Goal: Information Seeking & Learning: Learn about a topic

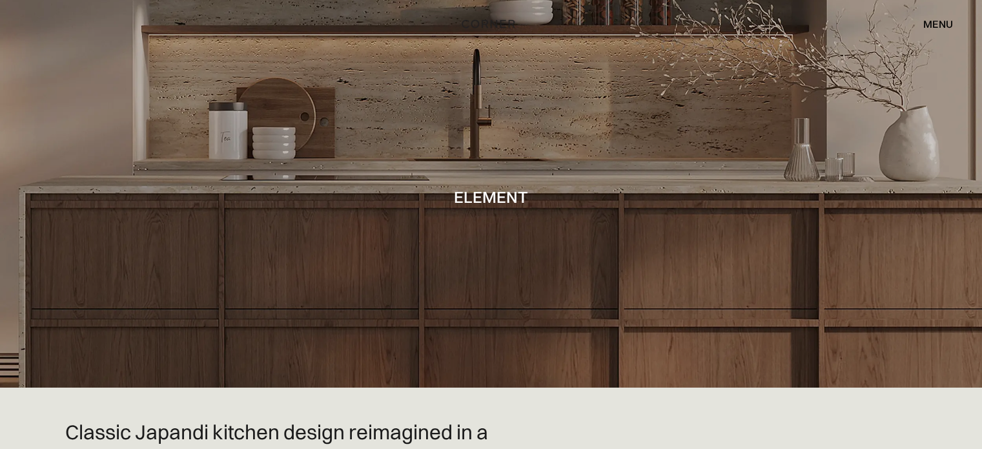
click at [923, 25] on div "menu" at bounding box center [938, 24] width 30 height 10
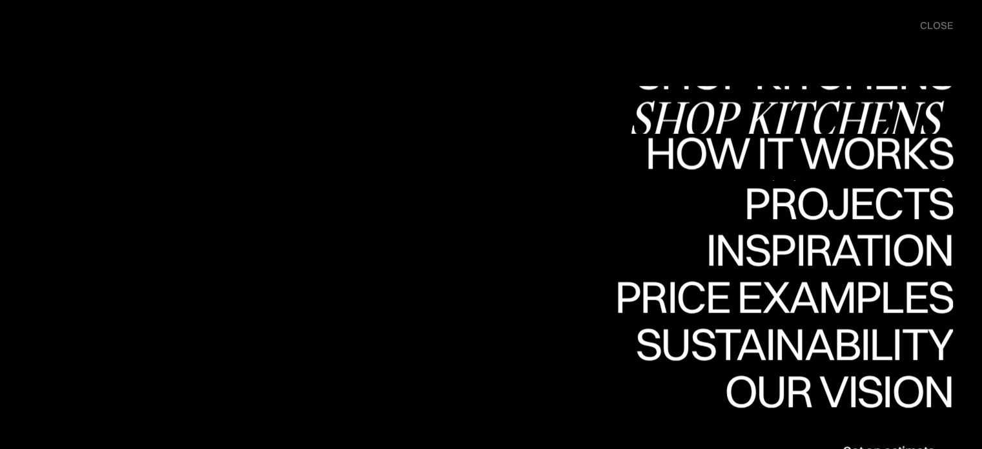
click at [798, 101] on link "Shop Kitchens Shop Kitchens" at bounding box center [790, 109] width 325 height 47
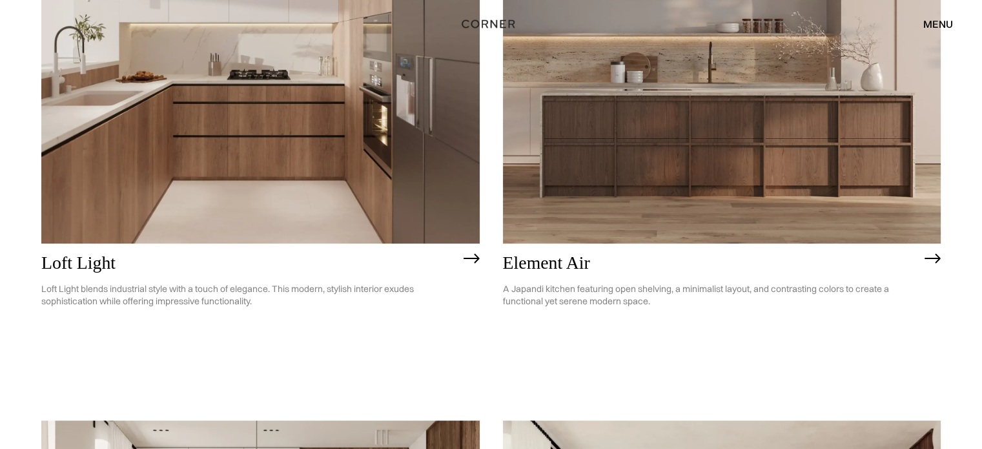
scroll to position [258, 0]
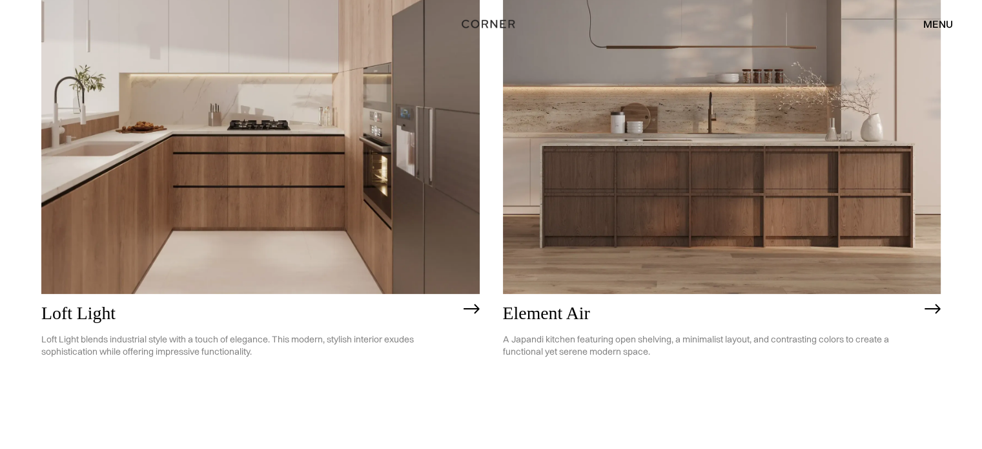
click at [322, 143] on img at bounding box center [260, 118] width 438 height 350
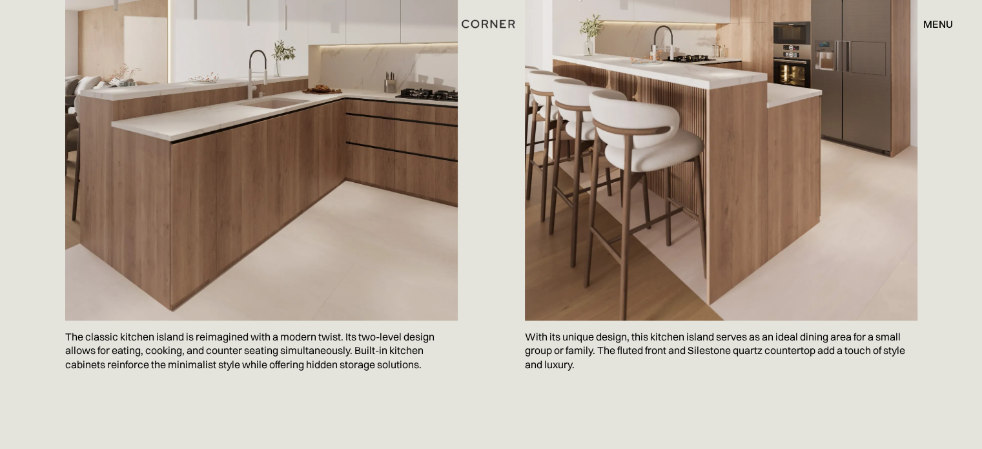
scroll to position [2151, 0]
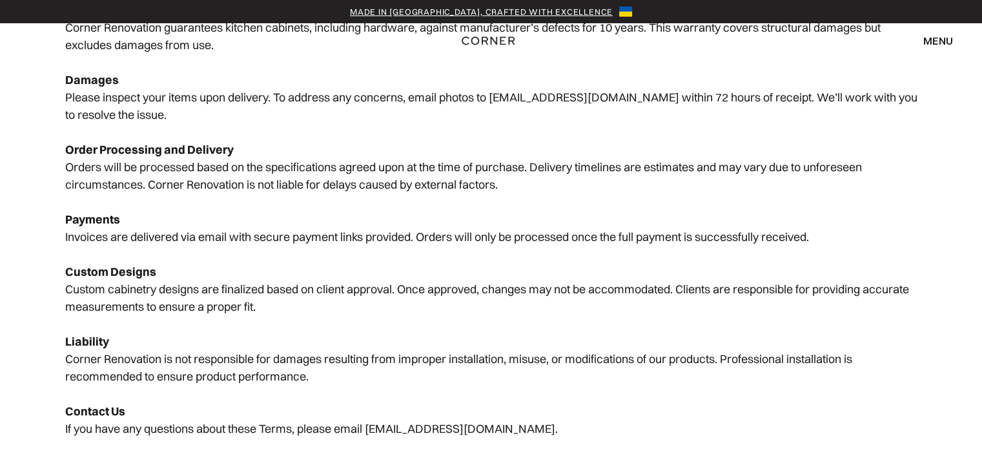
scroll to position [600, 0]
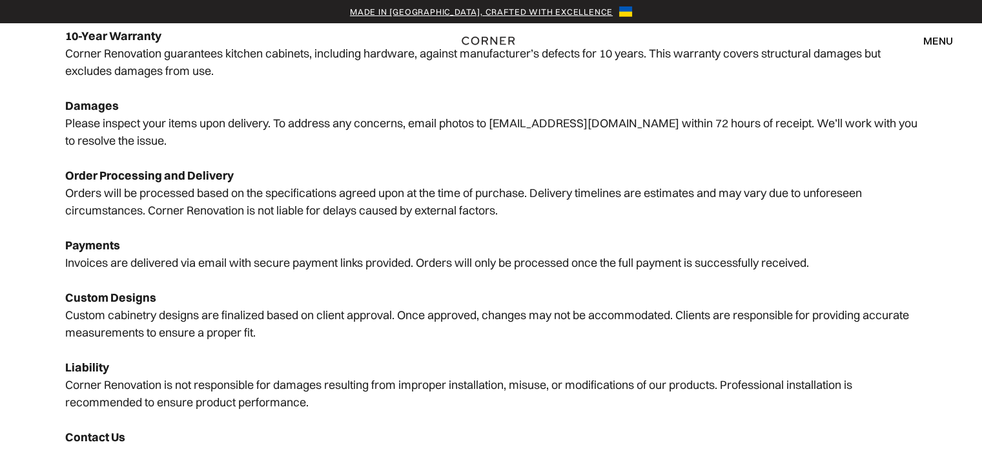
scroll to position [600, 0]
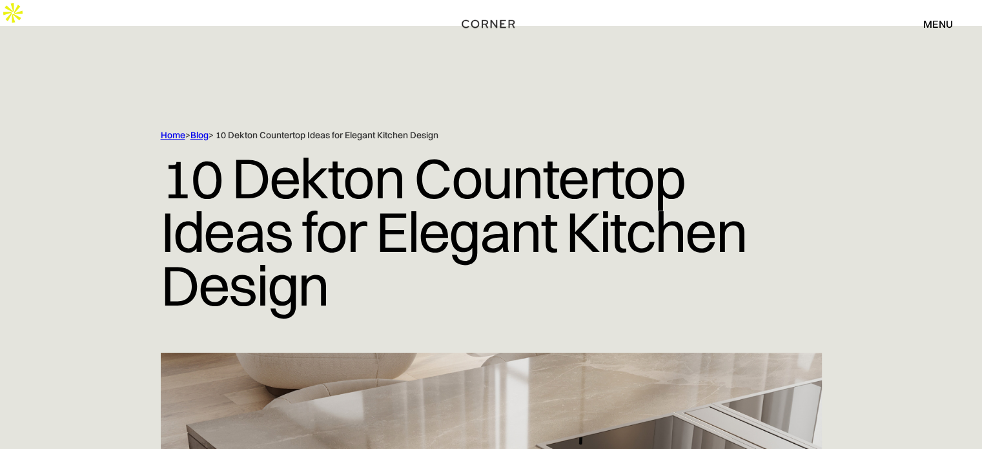
click at [207, 129] on link "Blog" at bounding box center [199, 135] width 18 height 12
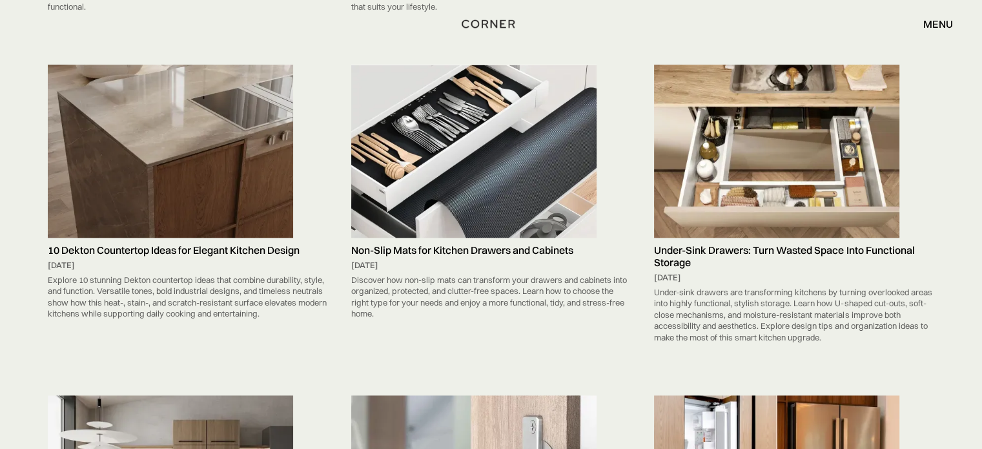
scroll to position [782, 0]
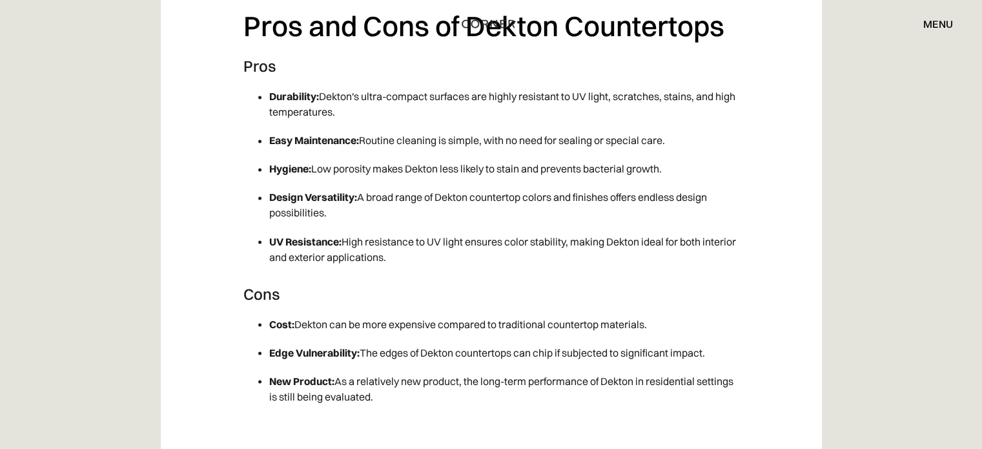
scroll to position [2324, 0]
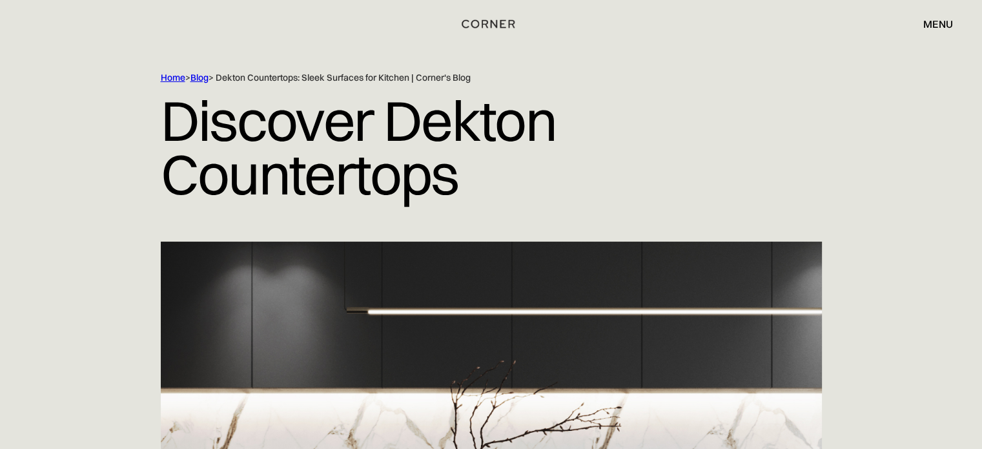
scroll to position [0, 0]
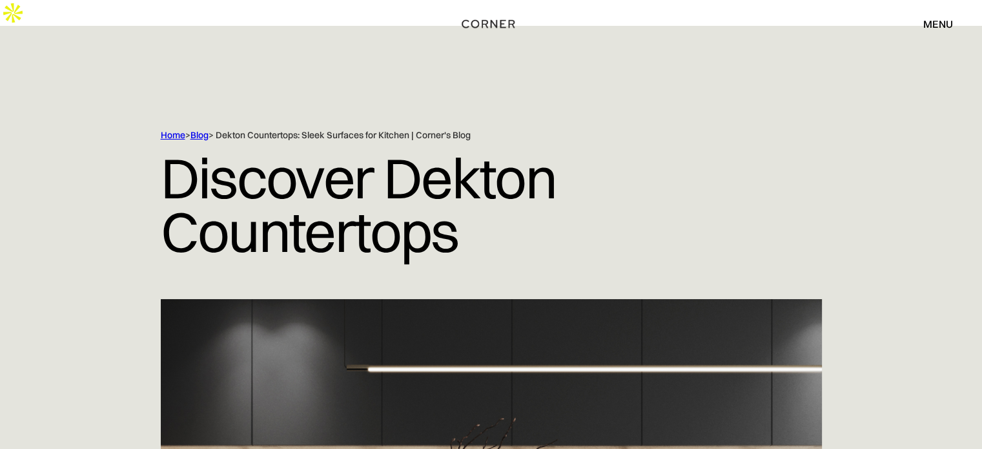
click at [204, 129] on link "Blog" at bounding box center [199, 135] width 18 height 12
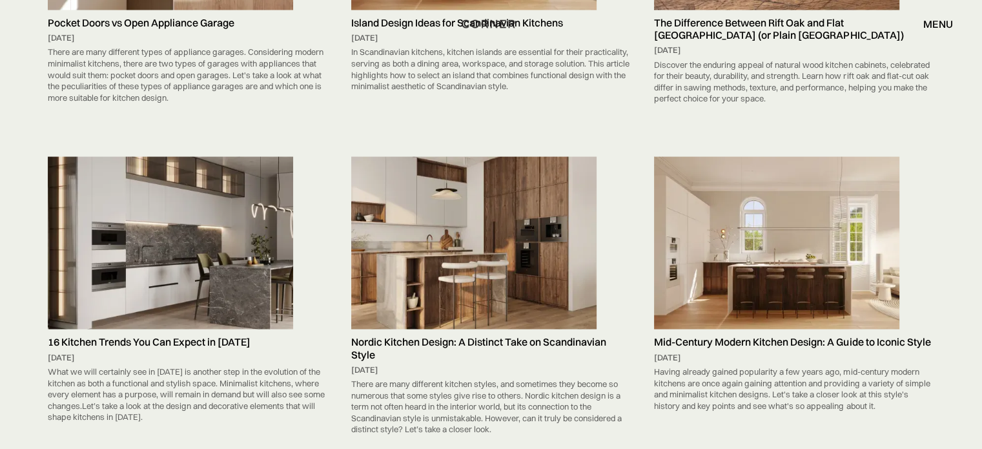
scroll to position [7831, 0]
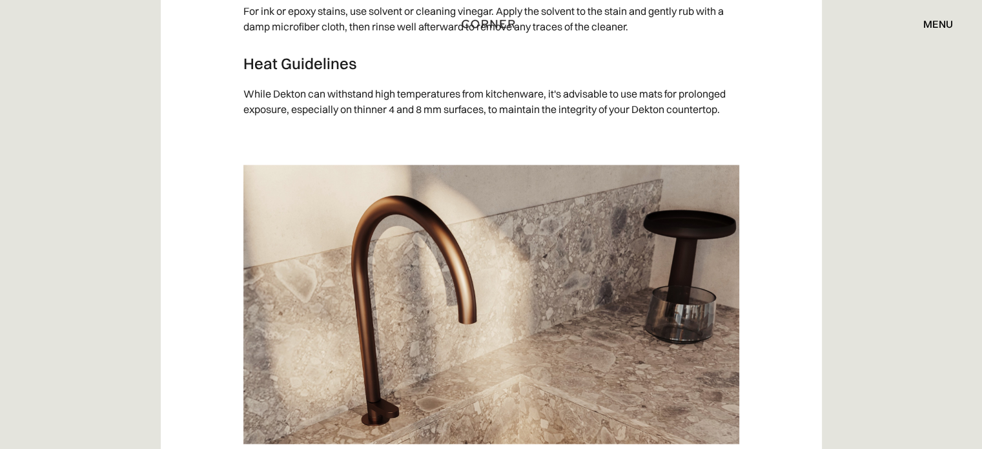
scroll to position [1807, 0]
